Goal: Communication & Community: Answer question/provide support

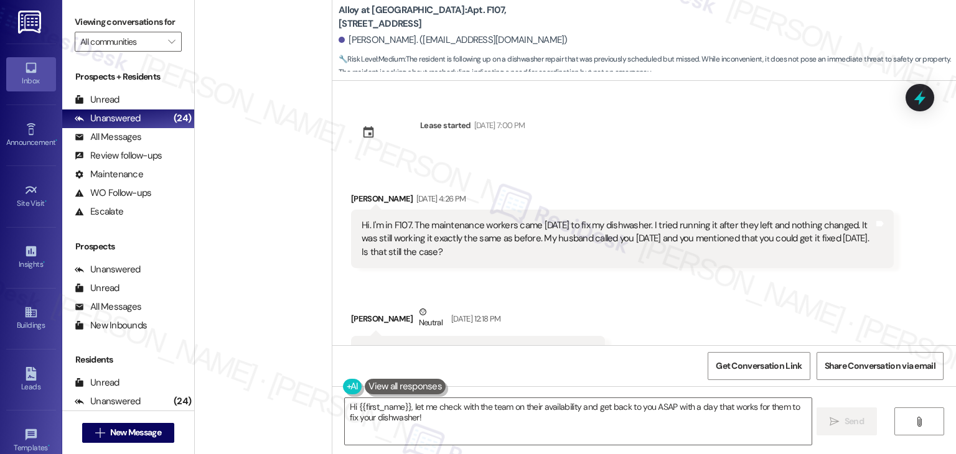
scroll to position [1099, 0]
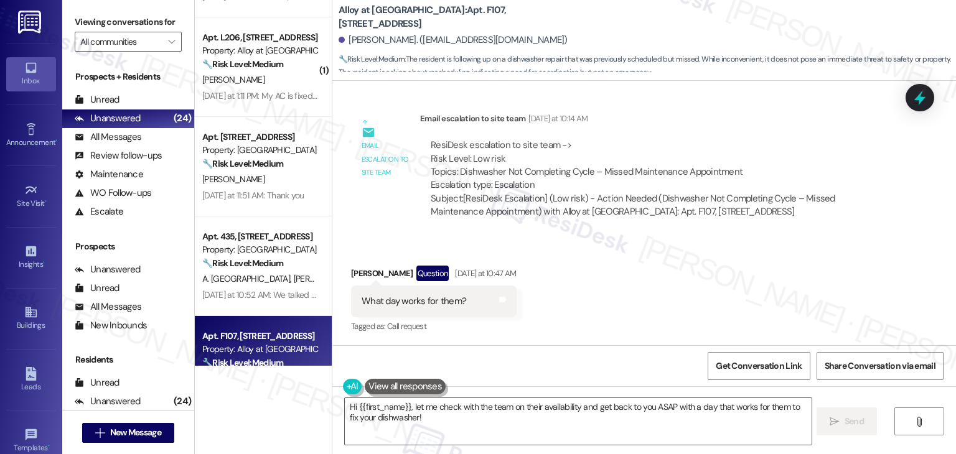
click at [657, 281] on div "Received via SMS [PERSON_NAME] Question [DATE] at 10:47 AM What day works for t…" at bounding box center [644, 292] width 624 height 108
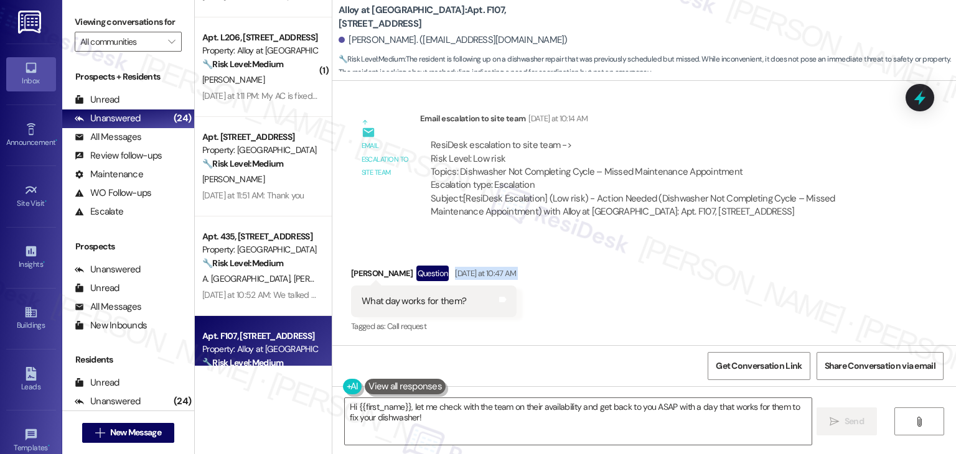
click at [657, 281] on div "Received via SMS [PERSON_NAME] Question [DATE] at 10:47 AM What day works for t…" at bounding box center [644, 292] width 624 height 108
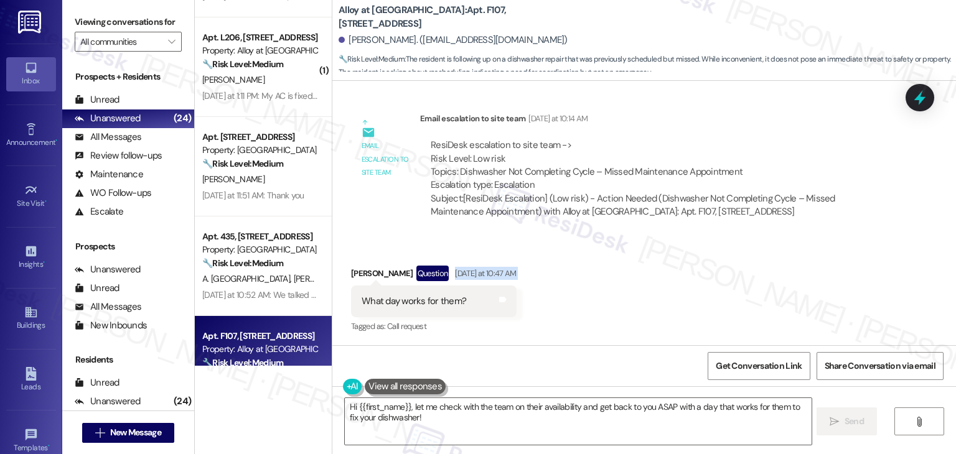
click at [657, 281] on div "Received via SMS [PERSON_NAME] Question [DATE] at 10:47 AM What day works for t…" at bounding box center [644, 292] width 624 height 108
click at [167, 39] on span "" at bounding box center [172, 42] width 12 height 20
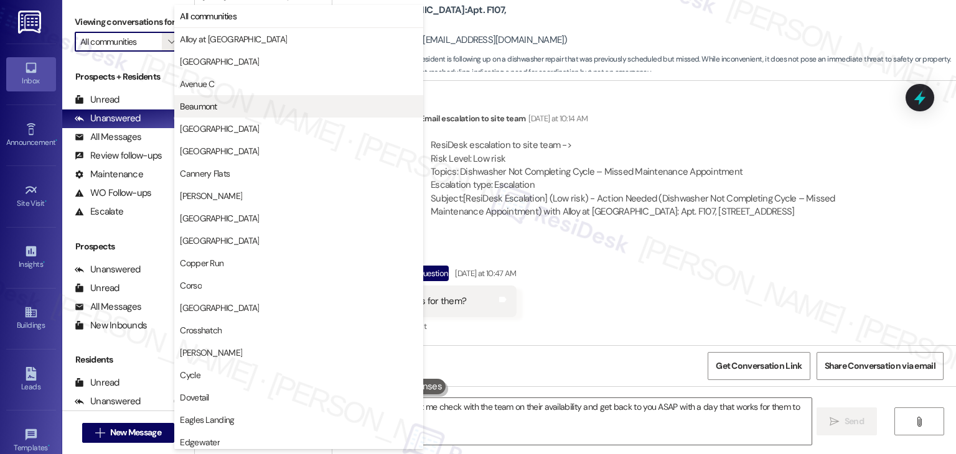
click at [217, 105] on span "Beaumont" at bounding box center [198, 106] width 37 height 12
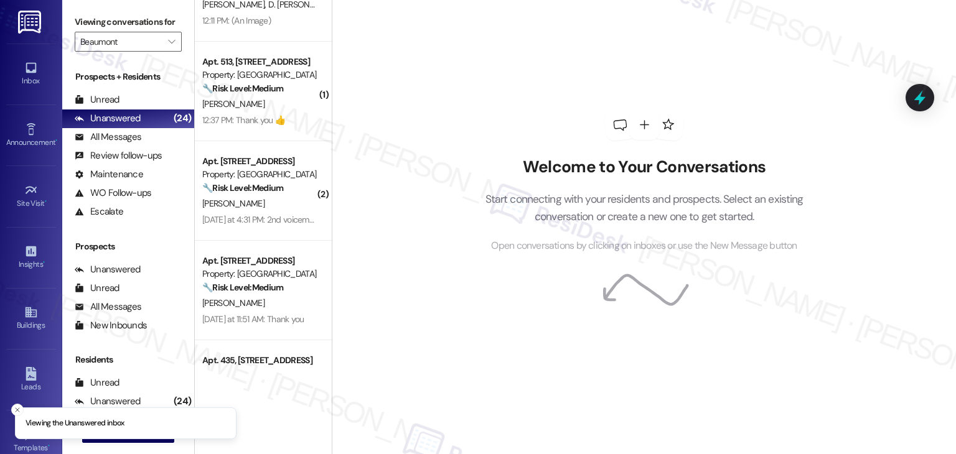
scroll to position [132, 0]
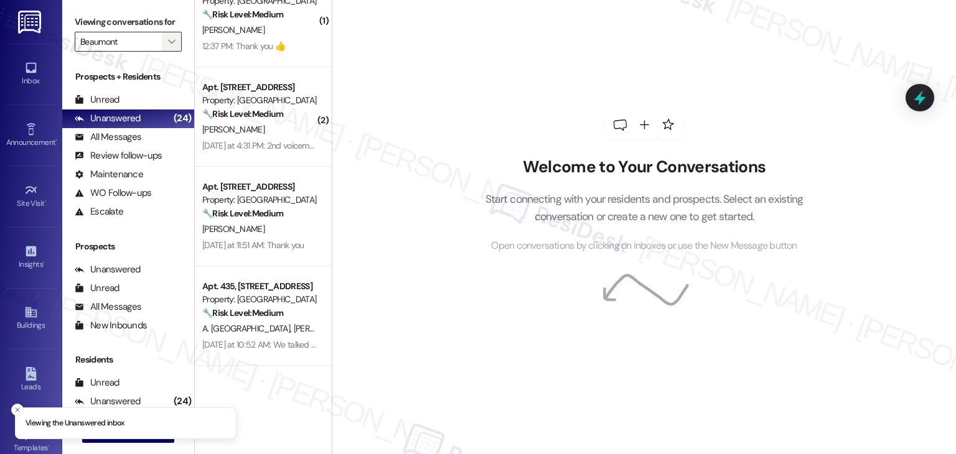
click at [168, 39] on icon "" at bounding box center [171, 42] width 7 height 10
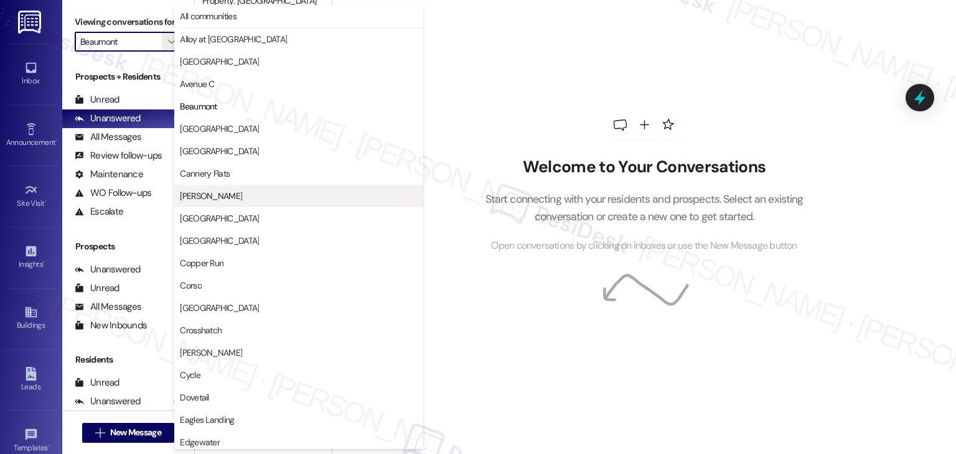
click at [200, 200] on span "[PERSON_NAME]" at bounding box center [211, 196] width 62 height 12
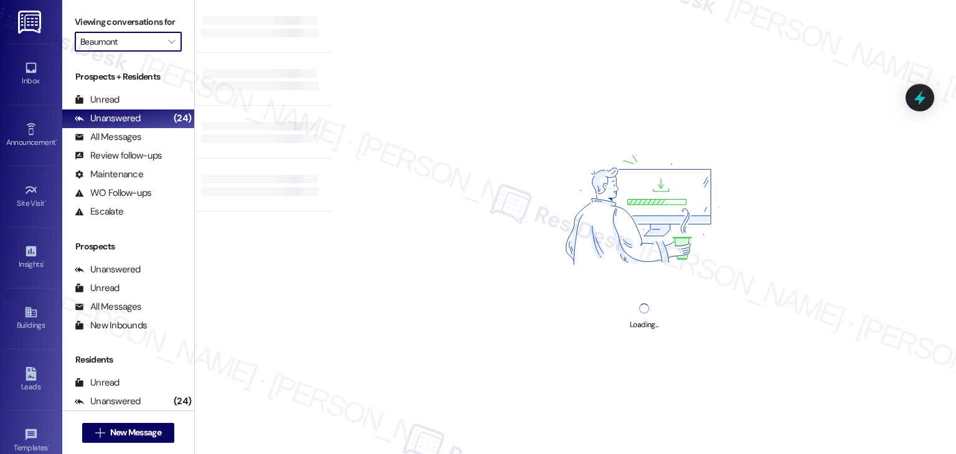
type input "[PERSON_NAME]"
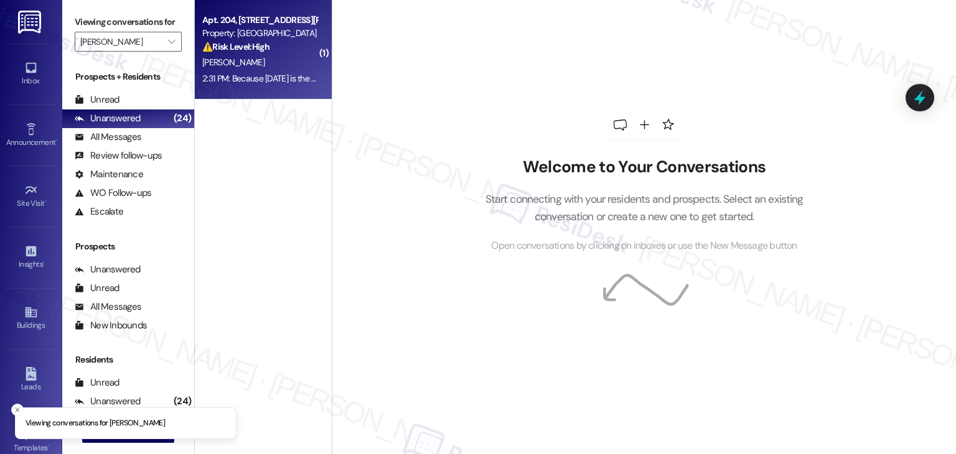
click at [276, 72] on div "2:31 PM: Because [DATE] is the 5th, do we have until [DATE] to pay rent? My ren…" at bounding box center [260, 79] width 118 height 16
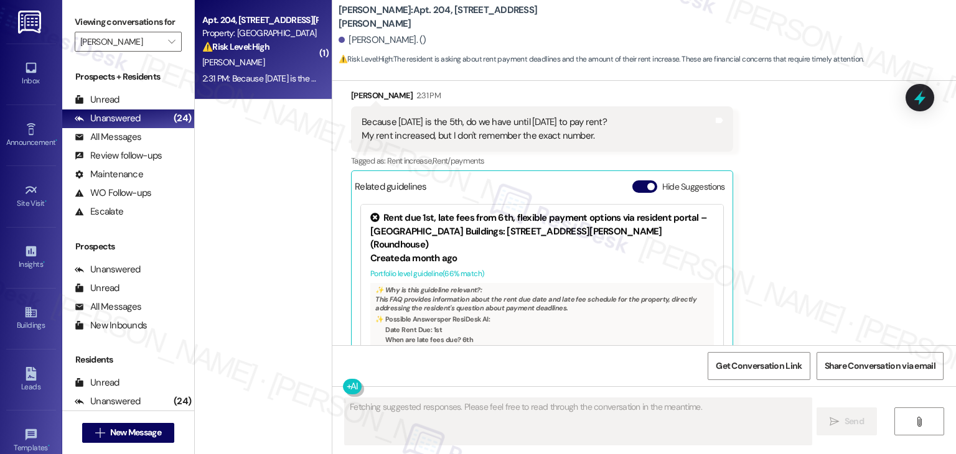
scroll to position [1669, 0]
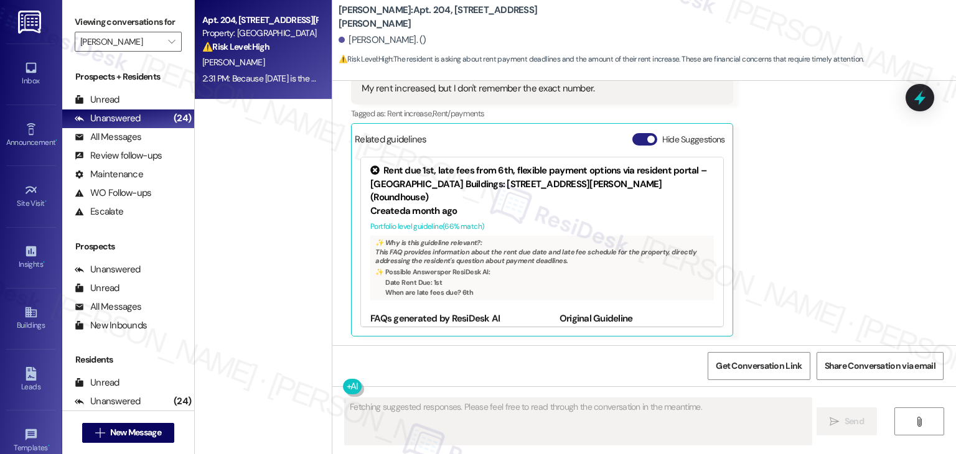
click at [634, 135] on button "Hide Suggestions" at bounding box center [644, 139] width 25 height 12
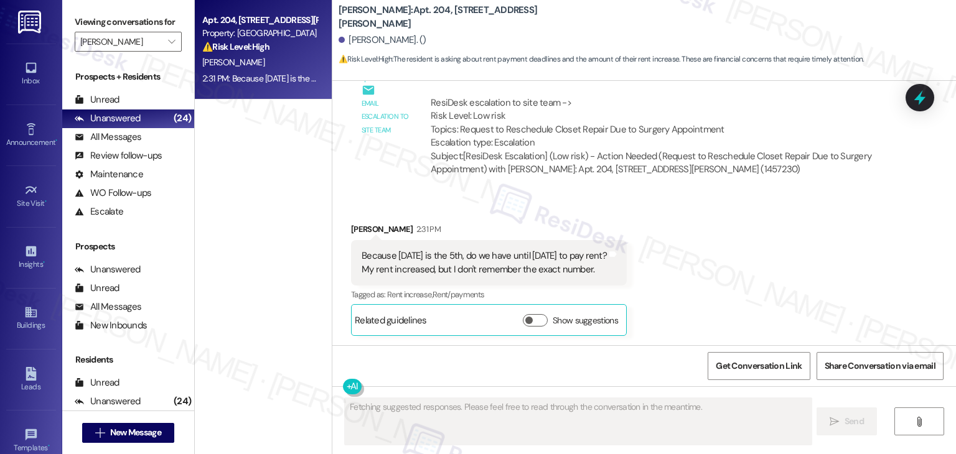
click at [787, 233] on div "Received via SMS [PERSON_NAME] 2:31 PM Because [DATE] is the 5th, do we have un…" at bounding box center [644, 270] width 624 height 151
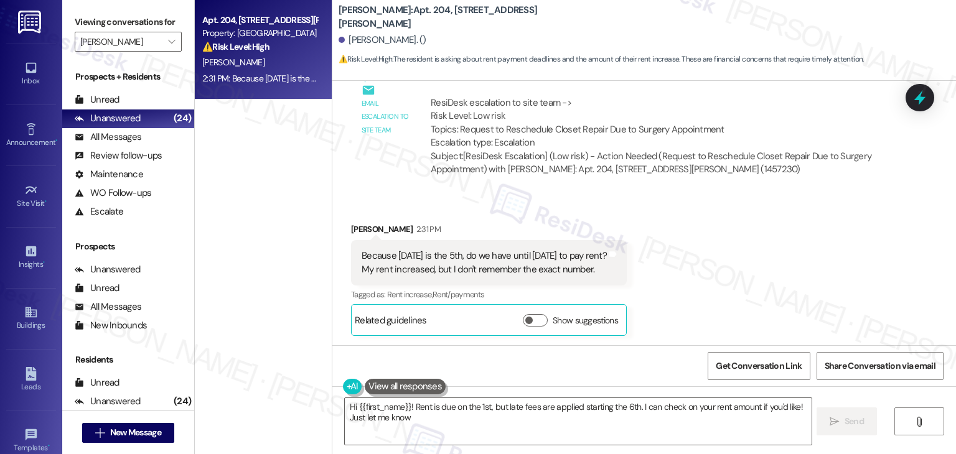
type textarea "Hi {{first_name}}! Rent is due on the 1st, but late fees are applied starting t…"
click at [787, 233] on div "Received via SMS [PERSON_NAME] 2:31 PM Because [DATE] is the 5th, do we have un…" at bounding box center [644, 270] width 624 height 151
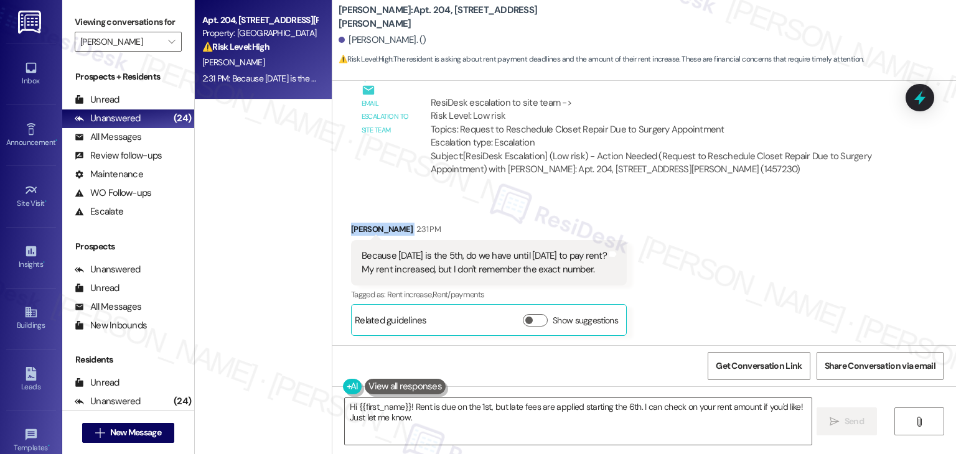
click at [787, 232] on div "Received via SMS [PERSON_NAME] 2:31 PM Because [DATE] is the 5th, do we have un…" at bounding box center [644, 270] width 624 height 151
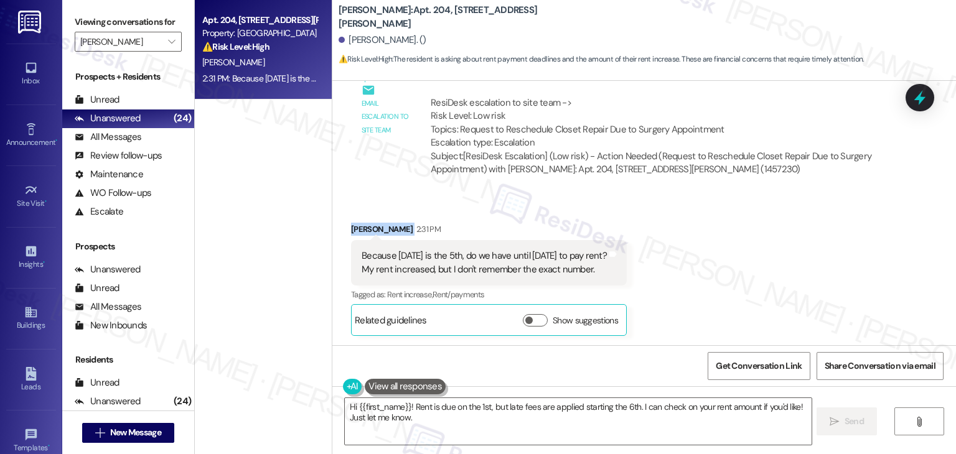
click at [787, 232] on div "Received via SMS [PERSON_NAME] 2:31 PM Because [DATE] is the 5th, do we have un…" at bounding box center [644, 270] width 624 height 151
click at [704, 273] on div "Received via SMS [PERSON_NAME] 2:31 PM Because [DATE] is the 5th, do we have un…" at bounding box center [644, 270] width 624 height 151
click at [713, 256] on div "Received via SMS [PERSON_NAME] 2:31 PM Because [DATE] is the 5th, do we have un…" at bounding box center [644, 270] width 624 height 151
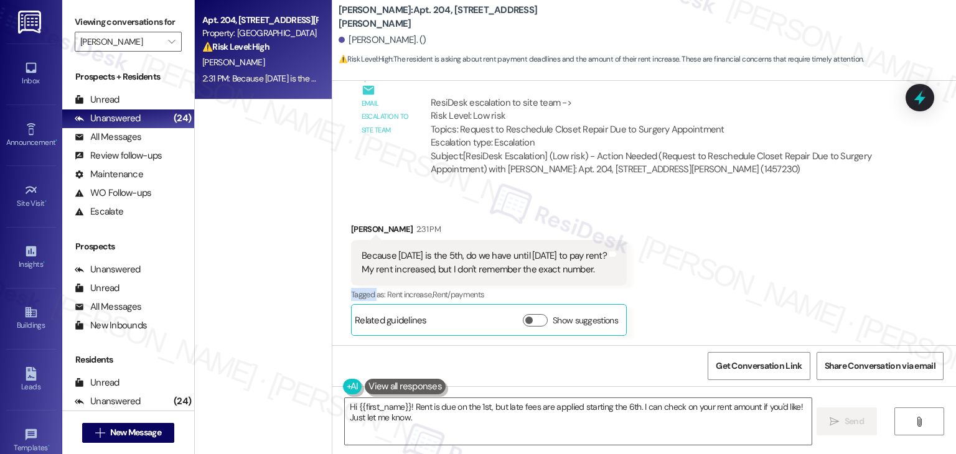
click at [713, 256] on div "Received via SMS [PERSON_NAME] 2:31 PM Because [DATE] is the 5th, do we have un…" at bounding box center [644, 270] width 624 height 151
